Goal: Complete application form

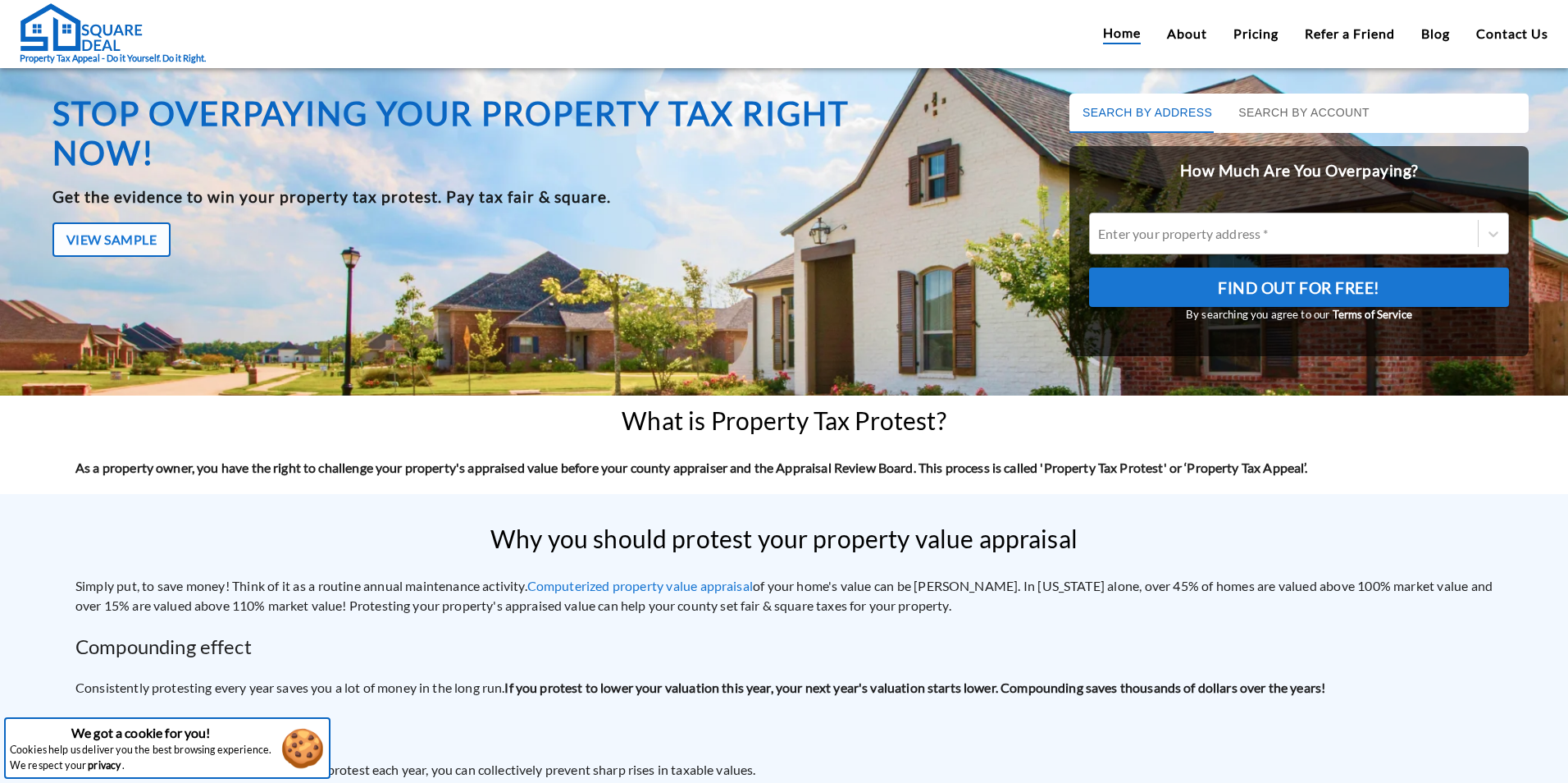
click at [1183, 233] on div at bounding box center [1284, 233] width 371 height 19
click at [1101, 233] on input "Enter your property address *" at bounding box center [1099, 233] width 3 height 15
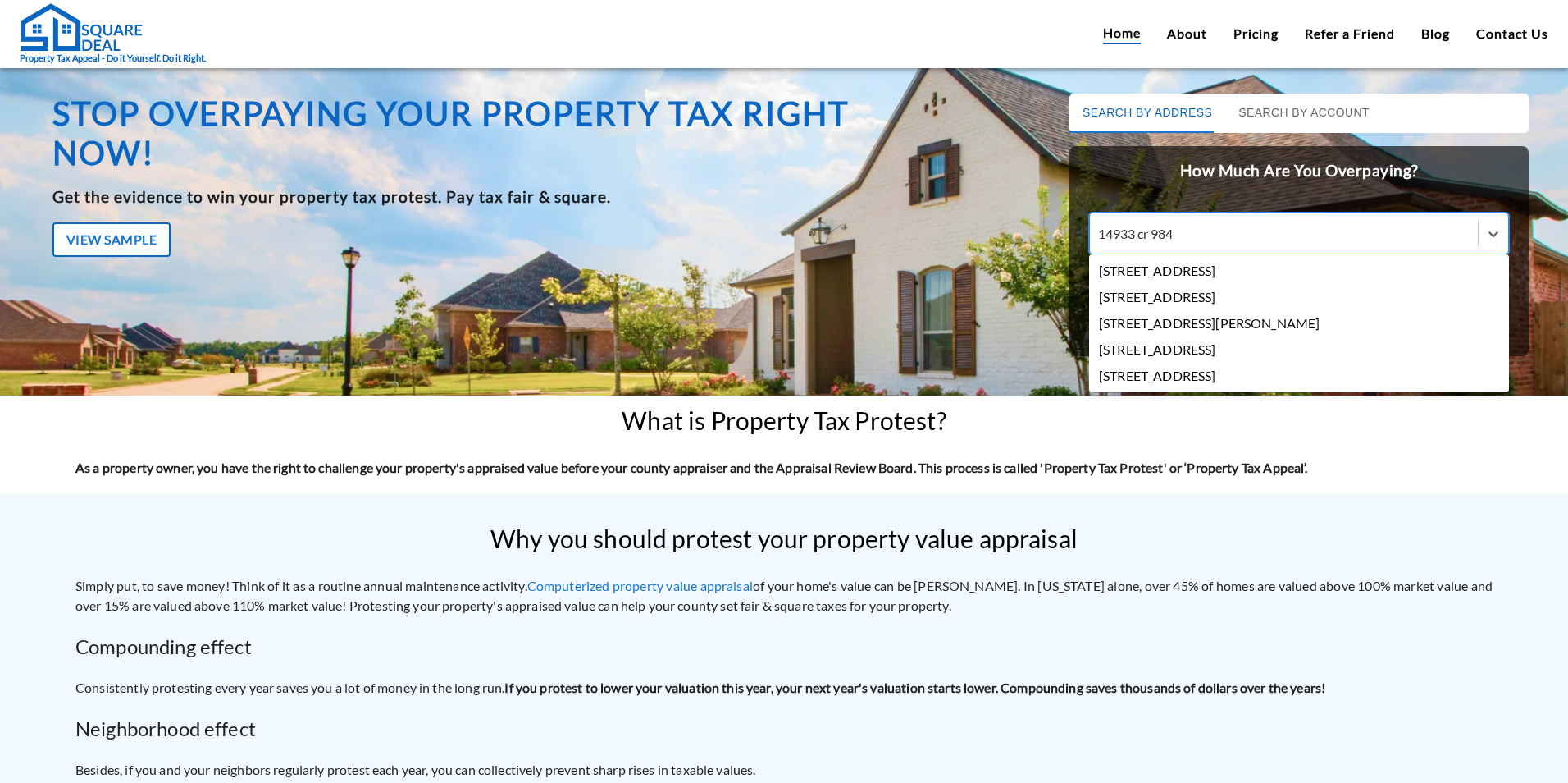
click at [1140, 239] on input "14933 cr 984" at bounding box center [1138, 233] width 79 height 15
click at [1213, 230] on div "14933 county 984" at bounding box center [1284, 233] width 371 height 19
click at [1206, 230] on input "14933 county 984" at bounding box center [1152, 233] width 108 height 15
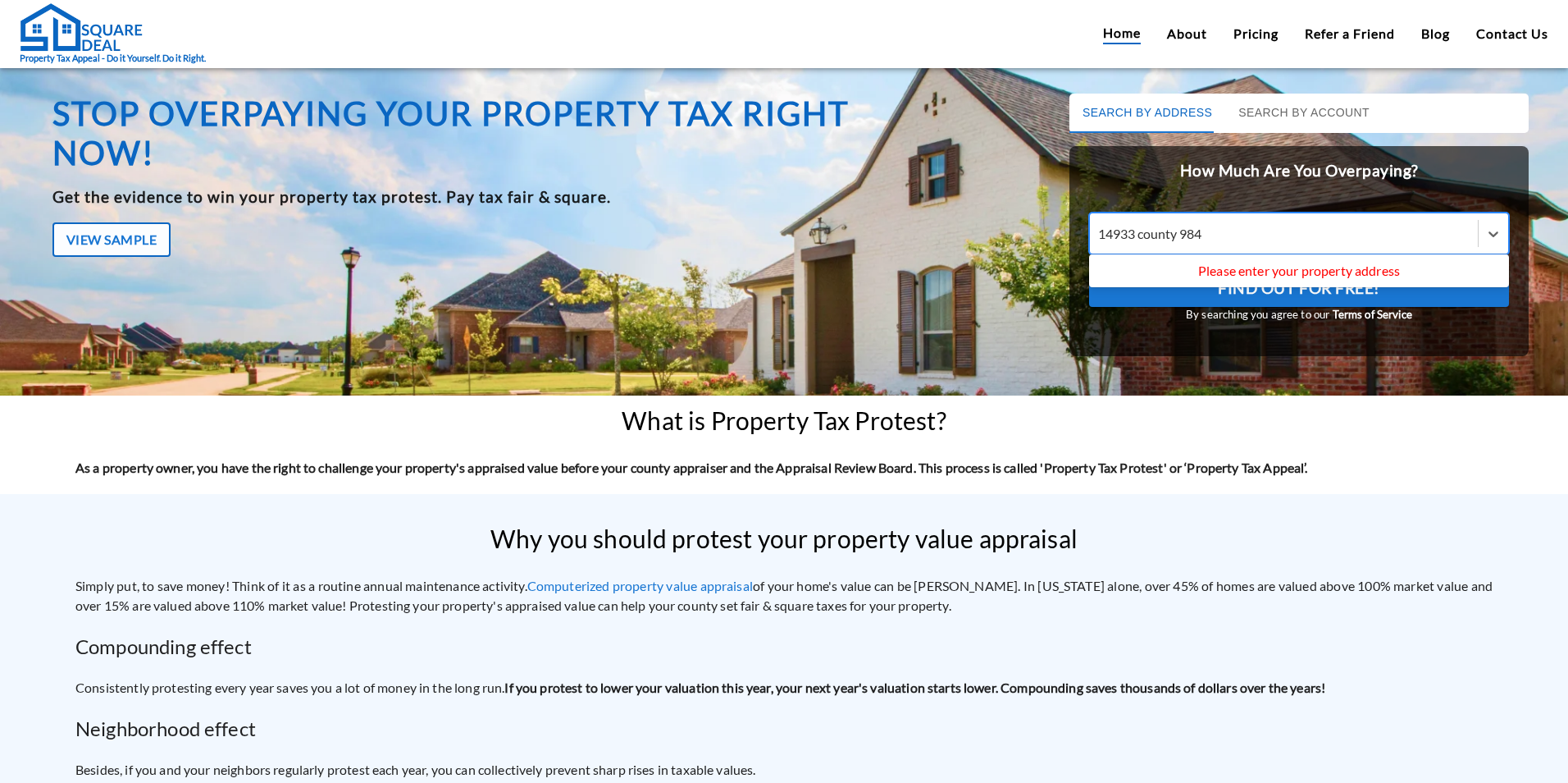
click at [1213, 233] on div "14933 county 984" at bounding box center [1284, 233] width 371 height 19
click at [1206, 233] on input "14933 county 984" at bounding box center [1152, 233] width 108 height 15
click at [1213, 230] on div "14933 county 984" at bounding box center [1284, 233] width 371 height 19
click at [1206, 230] on input "14933 county 984" at bounding box center [1152, 233] width 108 height 15
click at [1213, 230] on div "14933 county 984" at bounding box center [1284, 233] width 371 height 19
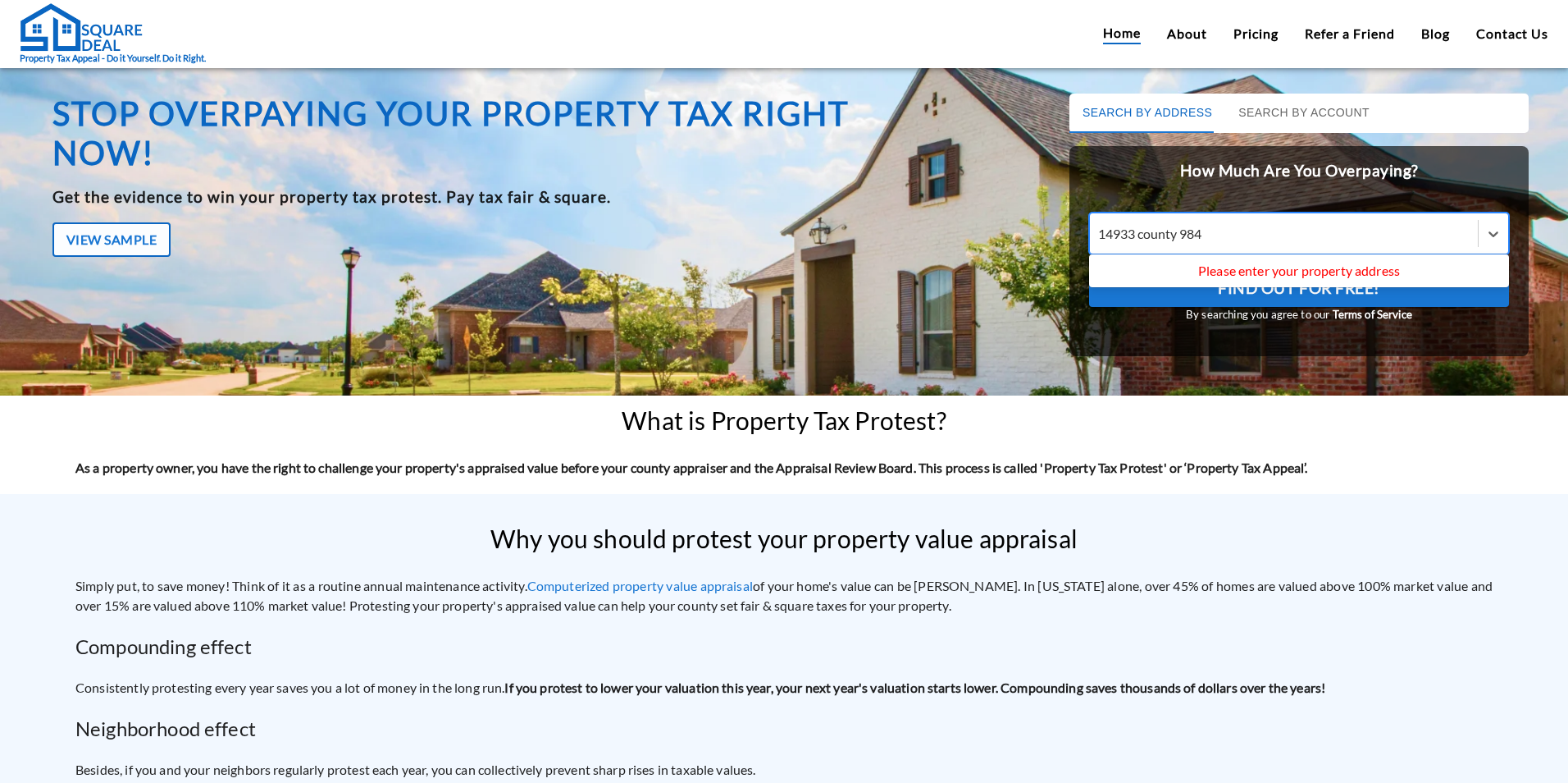
click at [1206, 230] on input "14933 county 984" at bounding box center [1152, 233] width 108 height 15
click at [1193, 239] on input "14933 county 984" at bounding box center [1152, 233] width 108 height 15
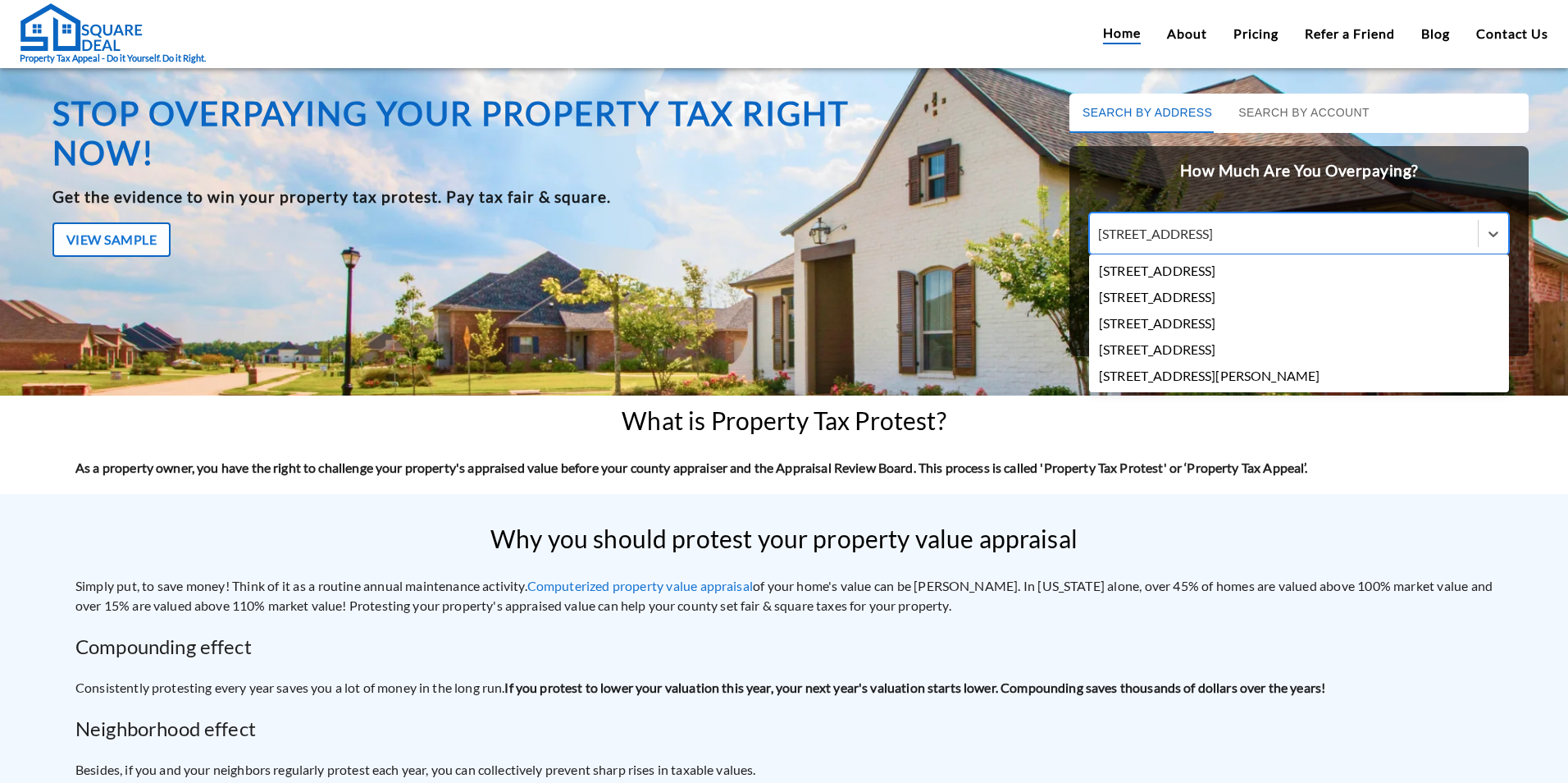
type input "[STREET_ADDRESS]"
click at [1256, 276] on div "[STREET_ADDRESS]" at bounding box center [1300, 270] width 420 height 26
click at [1222, 241] on input "[STREET_ADDRESS]" at bounding box center [1160, 233] width 123 height 15
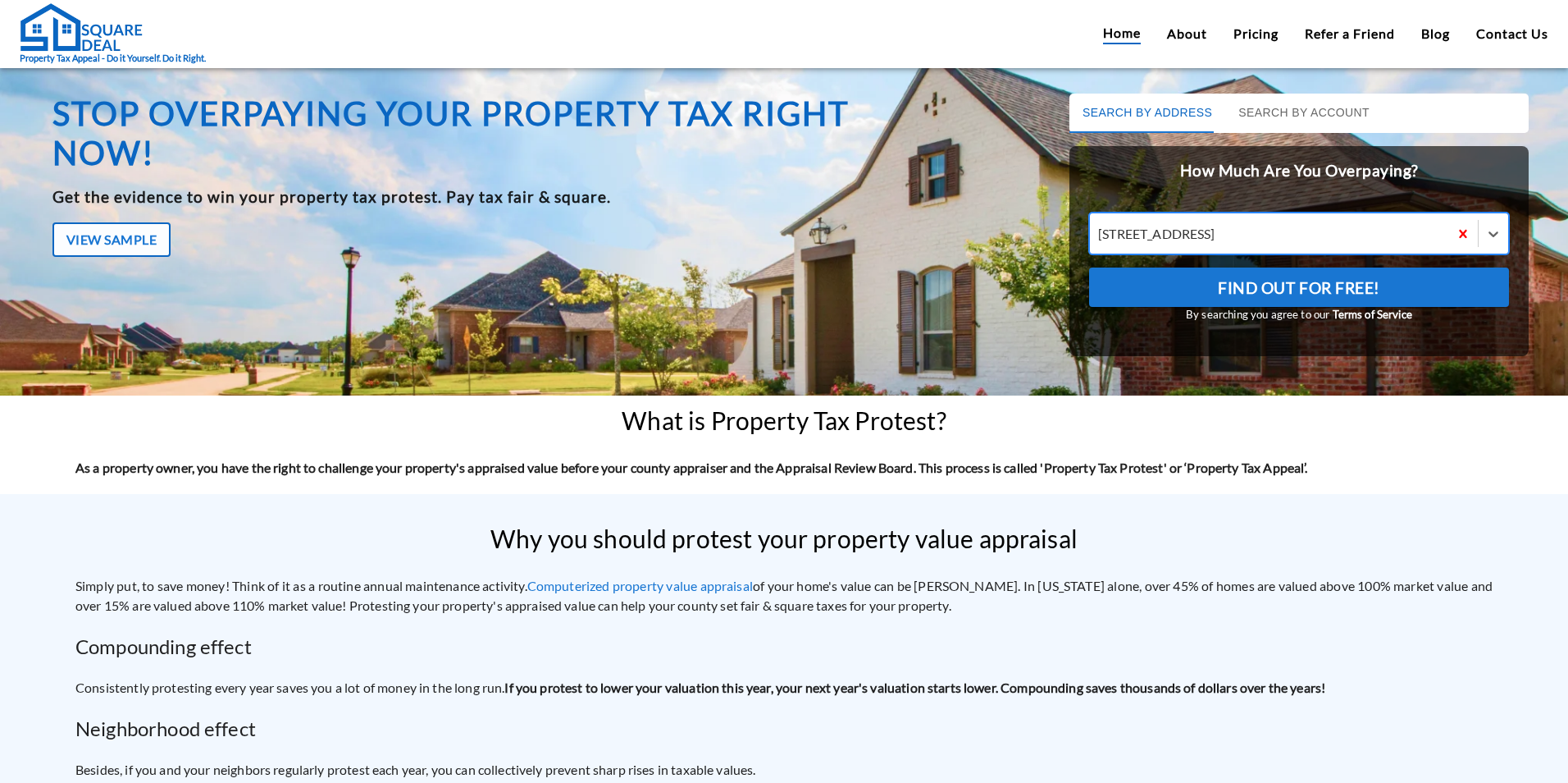
click at [1272, 288] on span "Find Out For Free!" at bounding box center [1299, 287] width 162 height 28
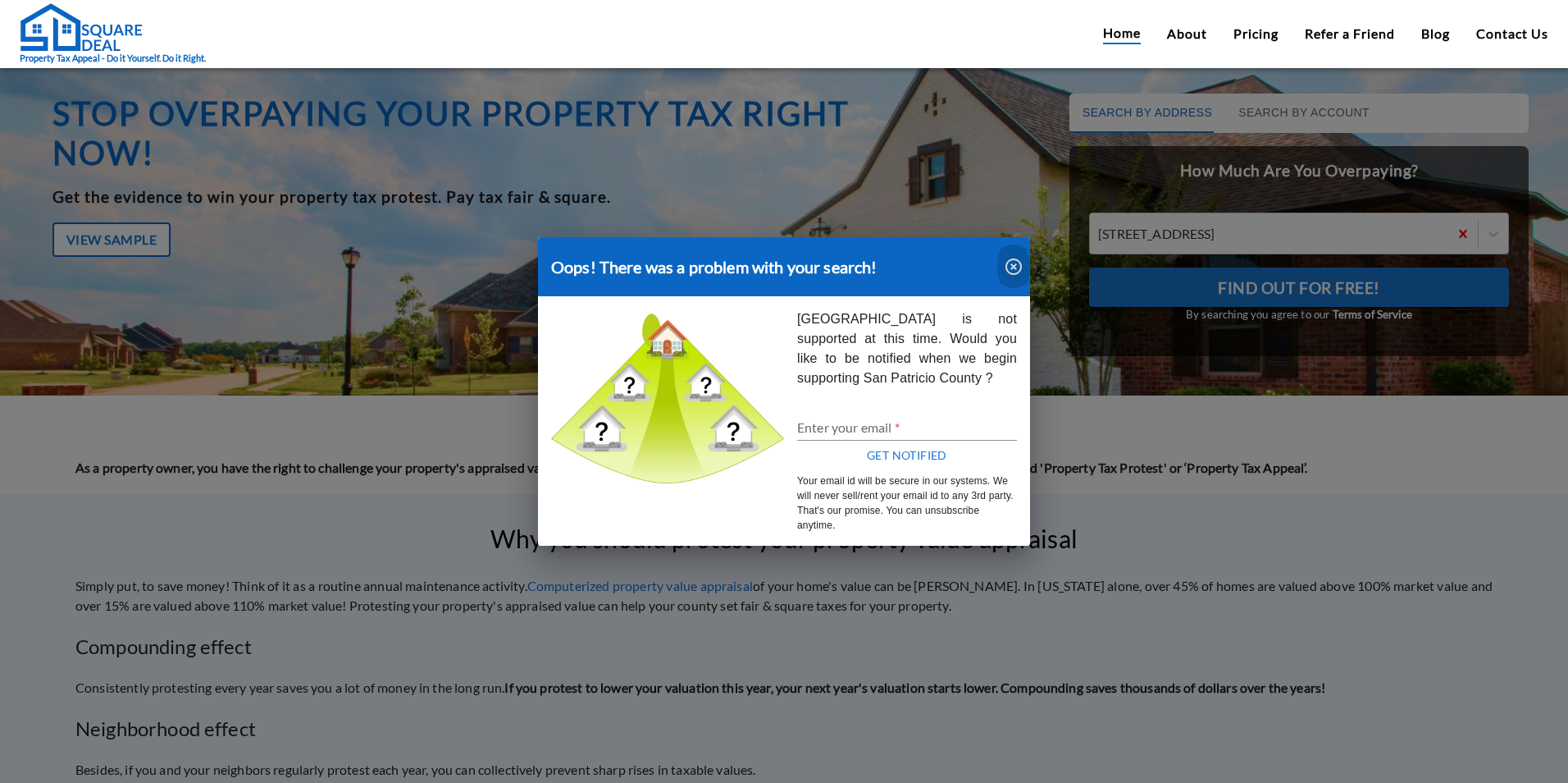
click at [1015, 269] on icon "button" at bounding box center [1014, 266] width 16 height 16
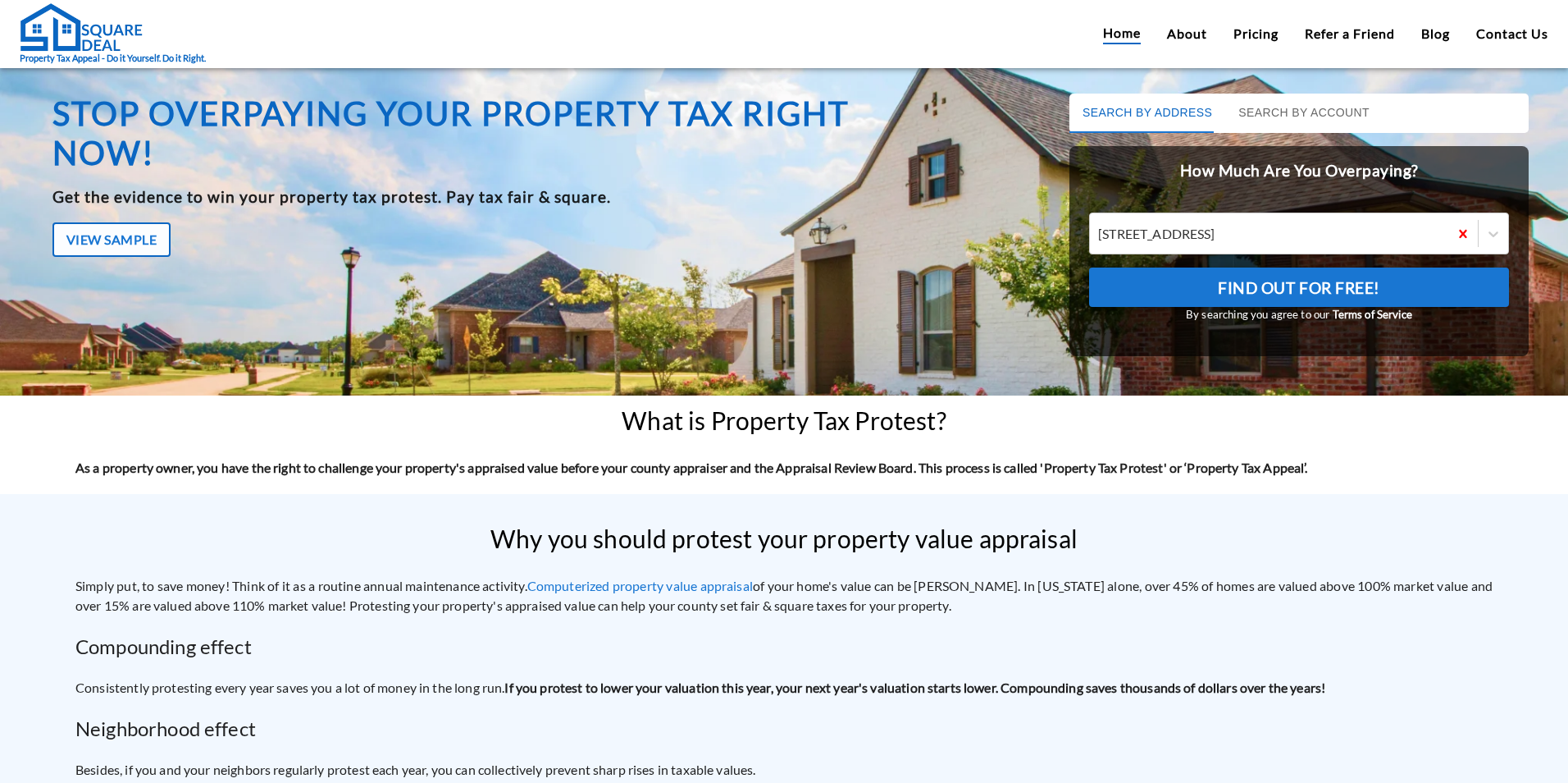
click at [1298, 295] on span "Find Out For Free!" at bounding box center [1299, 287] width 162 height 28
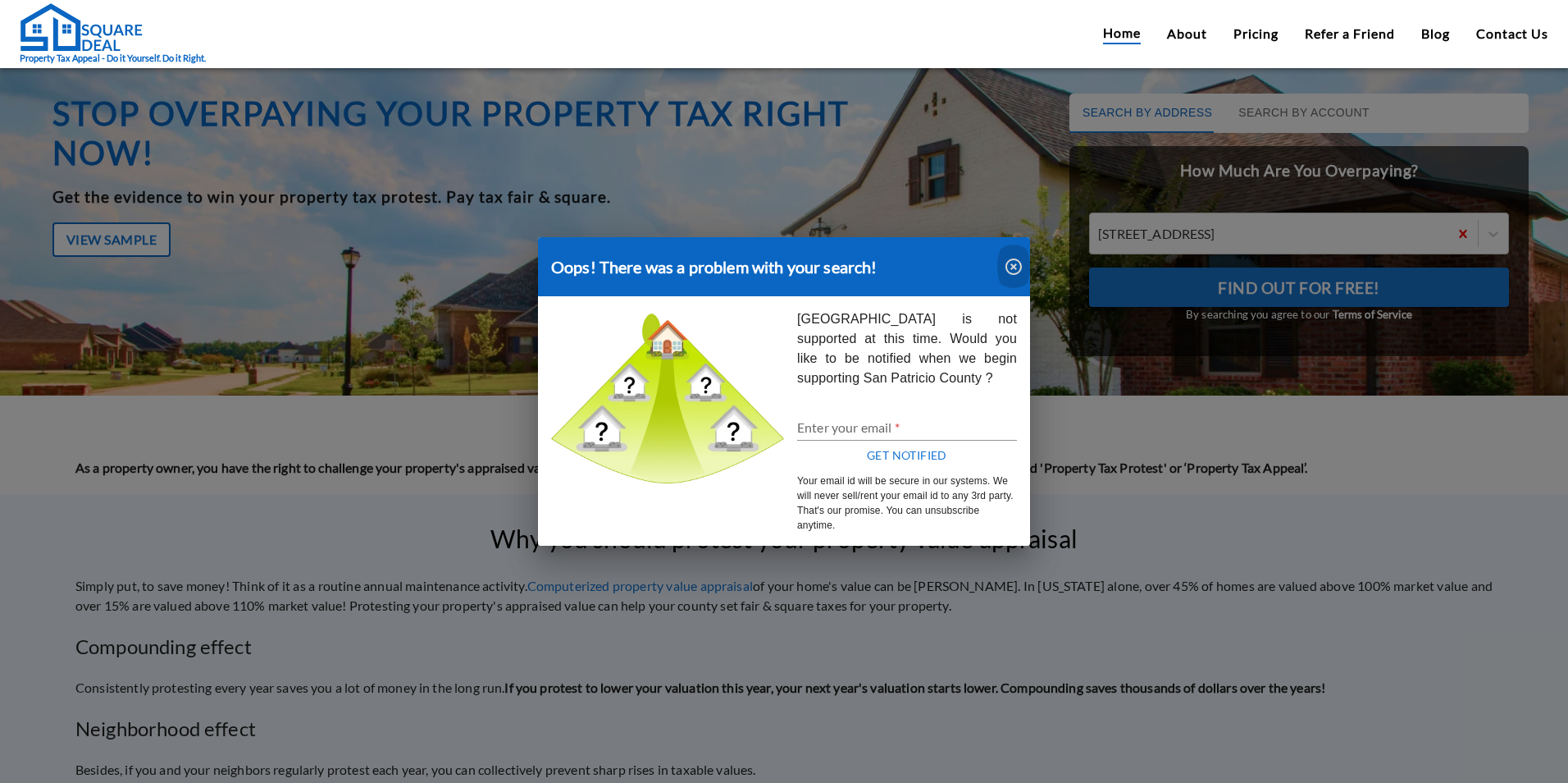
click at [1012, 269] on icon "button" at bounding box center [1014, 266] width 19 height 19
